Goal: Task Accomplishment & Management: Use online tool/utility

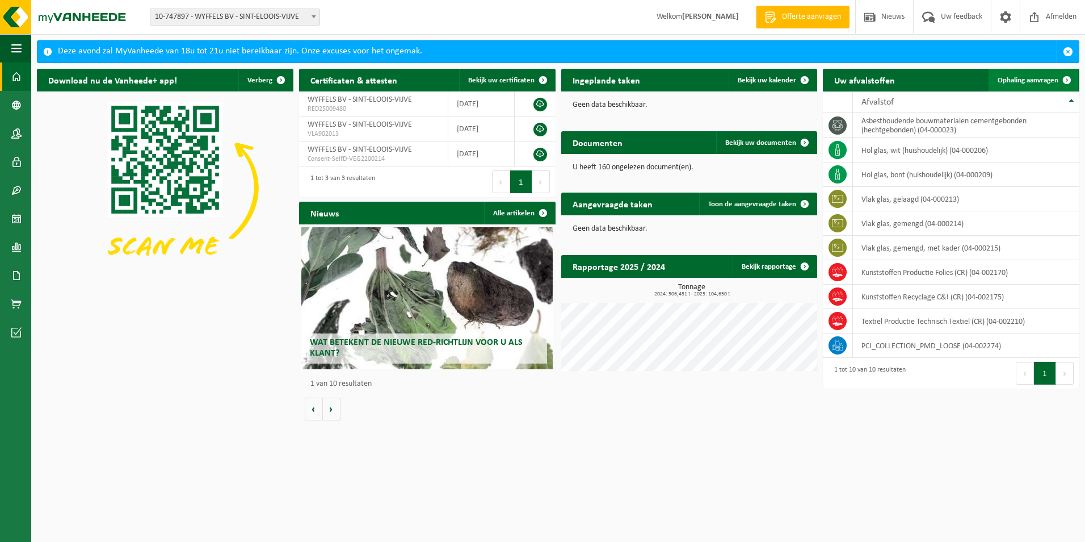
click at [1012, 83] on span "Ophaling aanvragen" at bounding box center [1028, 80] width 61 height 7
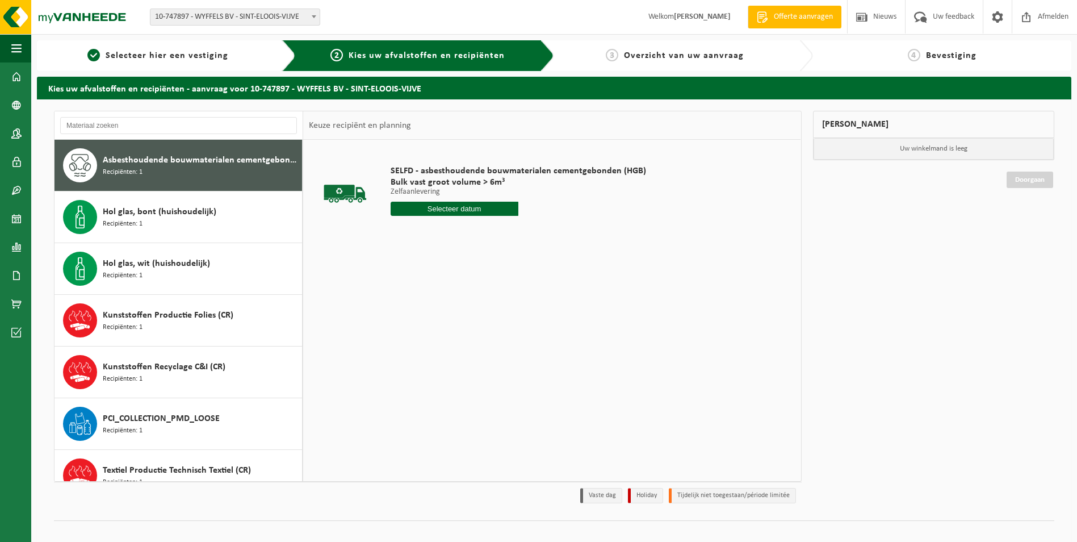
click at [476, 207] on input "text" at bounding box center [455, 209] width 128 height 14
click at [416, 343] on div "30" at bounding box center [421, 346] width 20 height 18
type input "Van 2025-09-30"
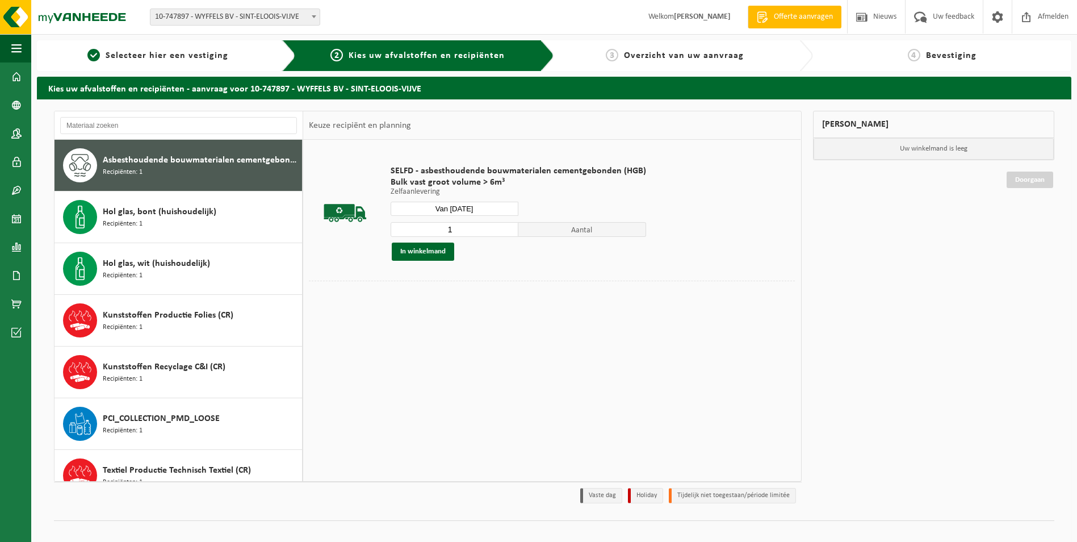
click at [484, 232] on input "1" at bounding box center [455, 229] width 128 height 15
type input "2"
click at [507, 229] on input "2" at bounding box center [455, 229] width 128 height 15
click at [435, 254] on button "In winkelmand" at bounding box center [423, 251] width 62 height 18
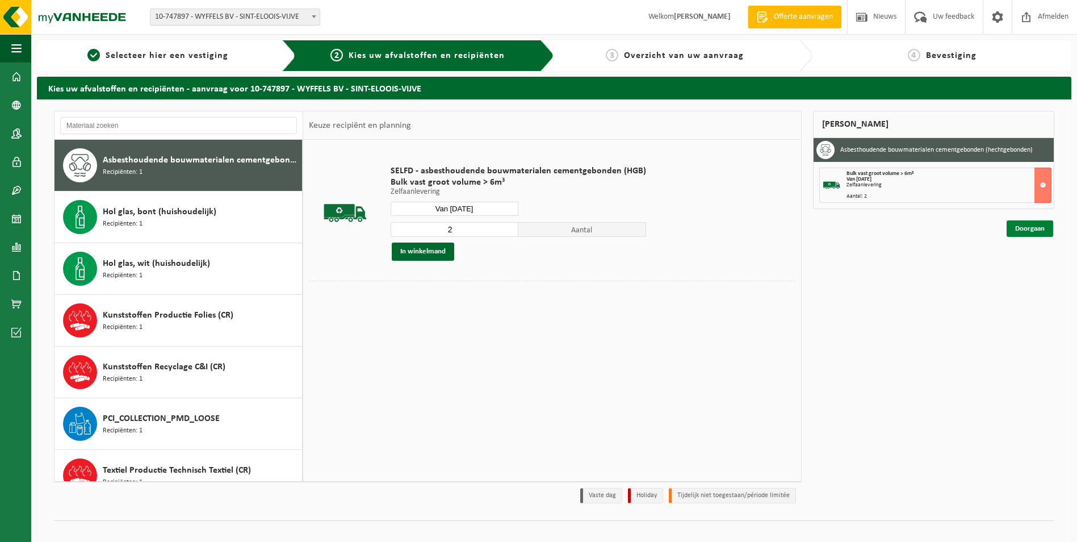
click at [1045, 230] on link "Doorgaan" at bounding box center [1030, 228] width 47 height 16
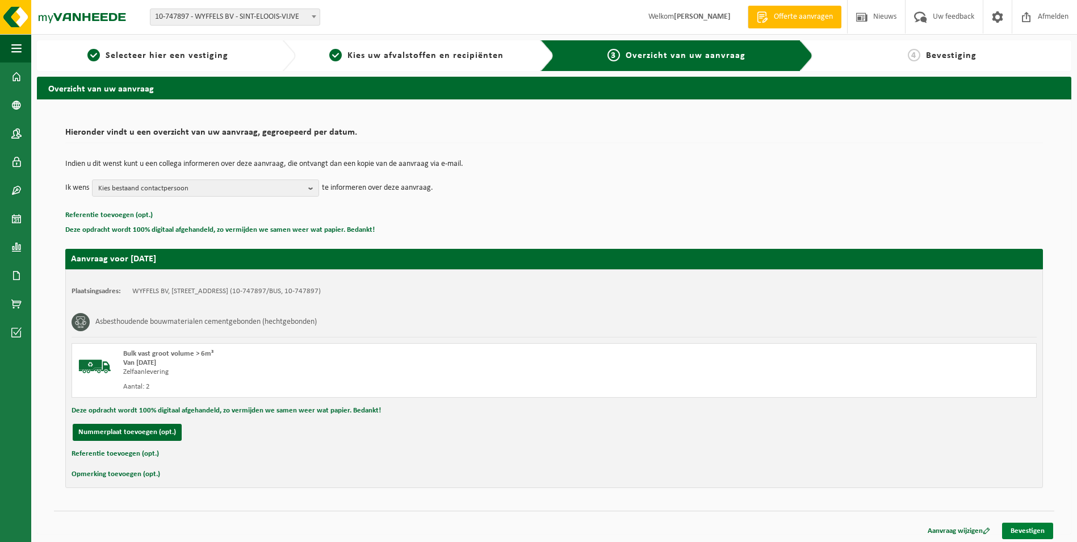
click at [1030, 526] on link "Bevestigen" at bounding box center [1027, 530] width 51 height 16
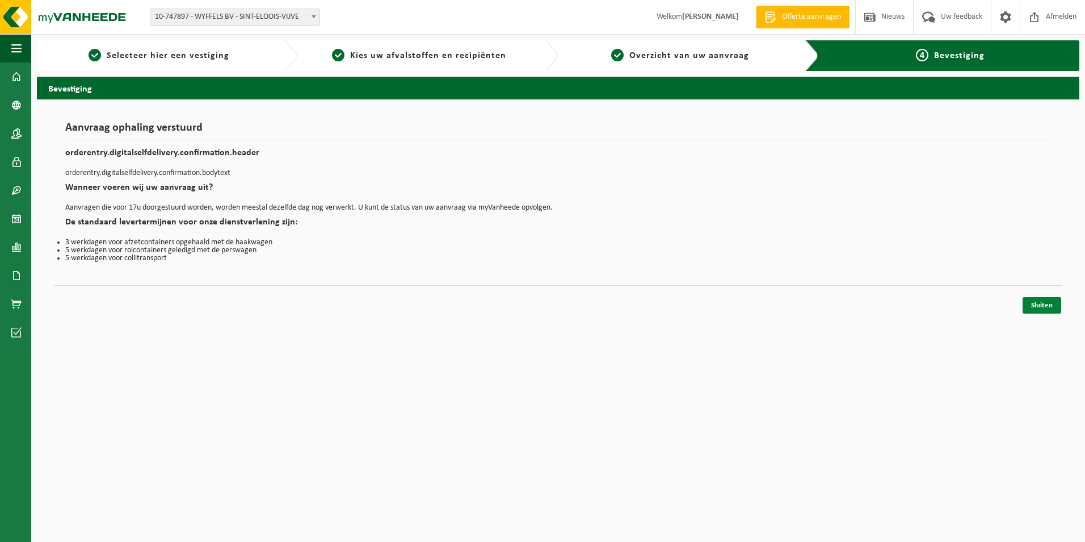
click at [1050, 307] on link "Sluiten" at bounding box center [1042, 305] width 39 height 16
